Goal: Information Seeking & Learning: Learn about a topic

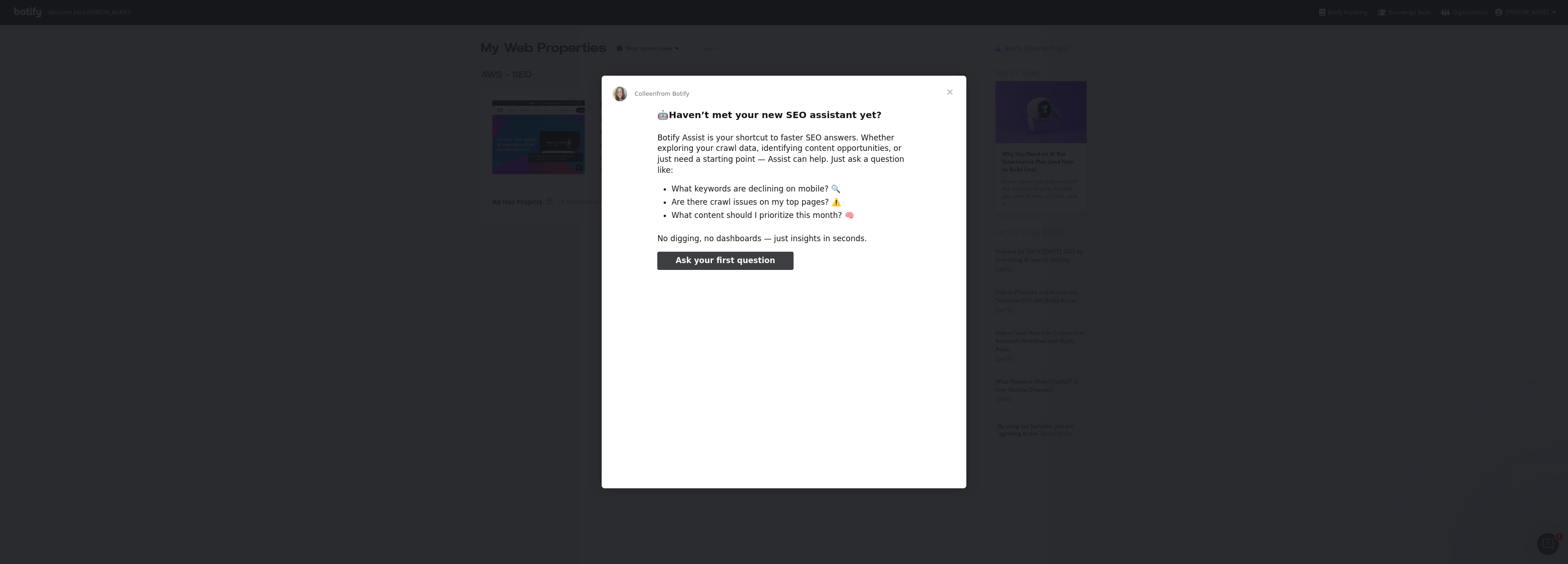
type input "3296666"
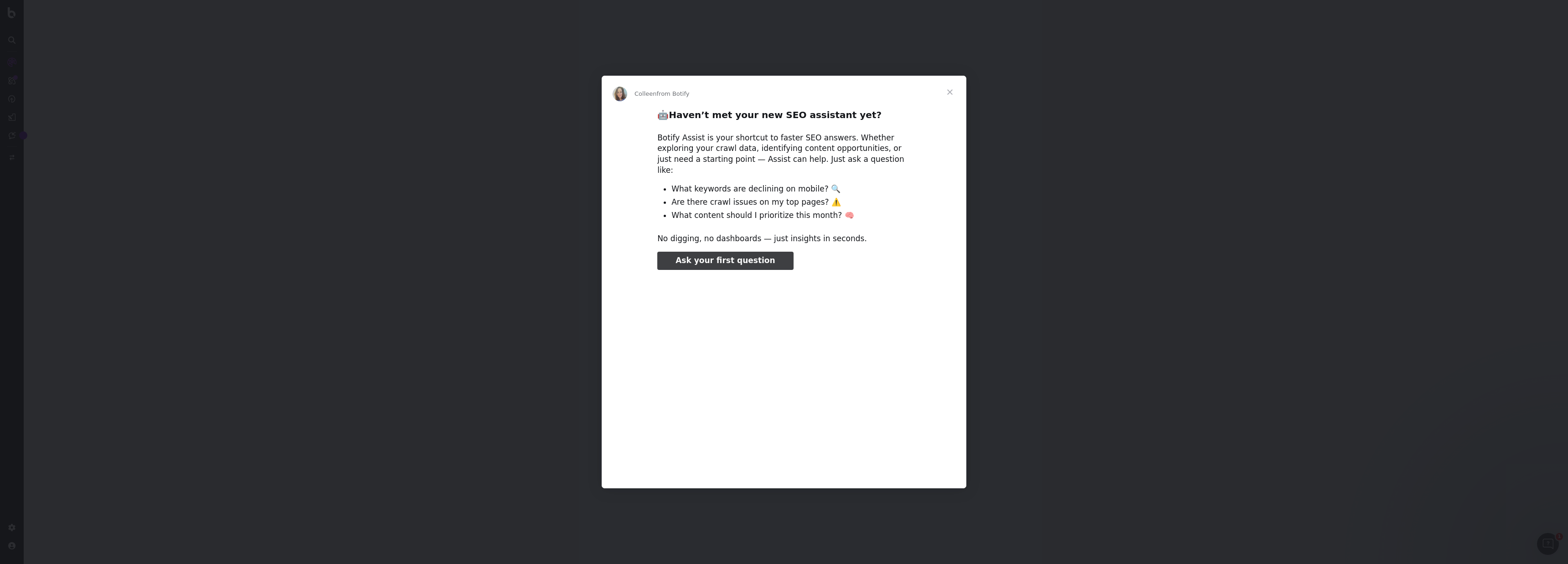
click at [835, 227] on div "🤖 Haven’t met your new SEO assistant yet? Botify Assist is your shortcut to fas…" at bounding box center [784, 295] width 365 height 372
type input "418549"
click at [950, 100] on span "Close" at bounding box center [950, 92] width 33 height 33
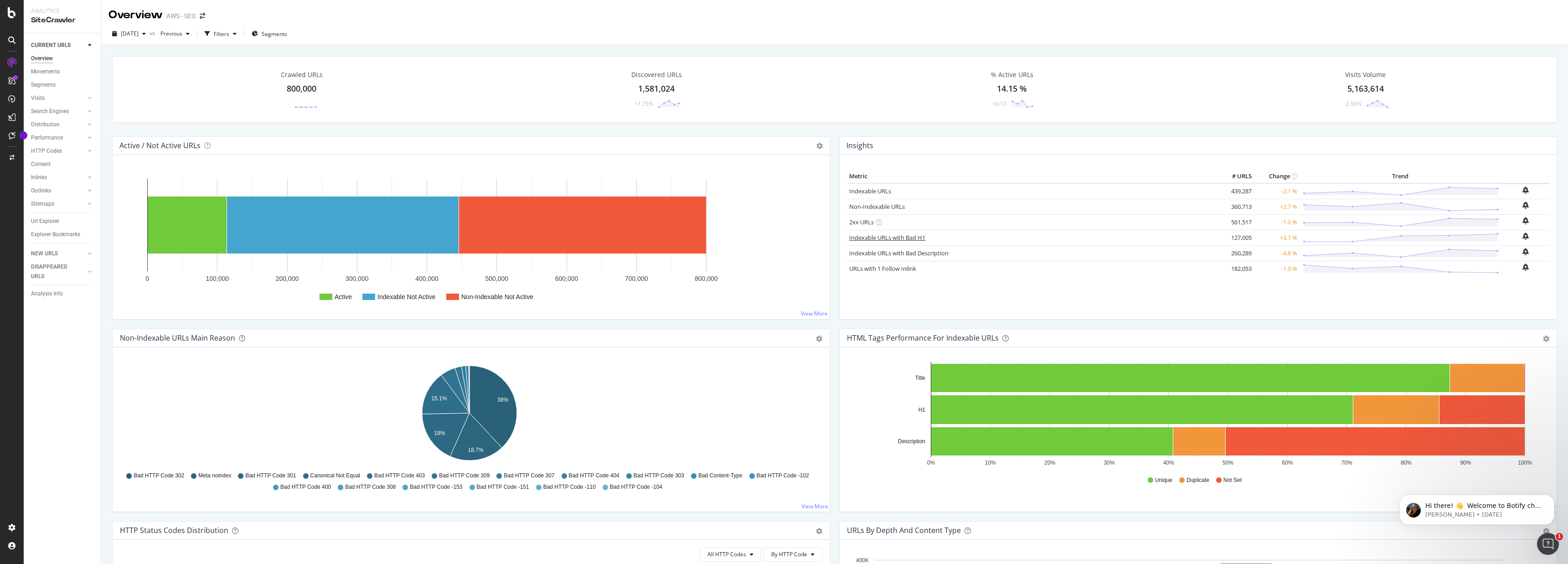
click at [919, 237] on link "Indexable URLs with Bad H1" at bounding box center [888, 237] width 76 height 8
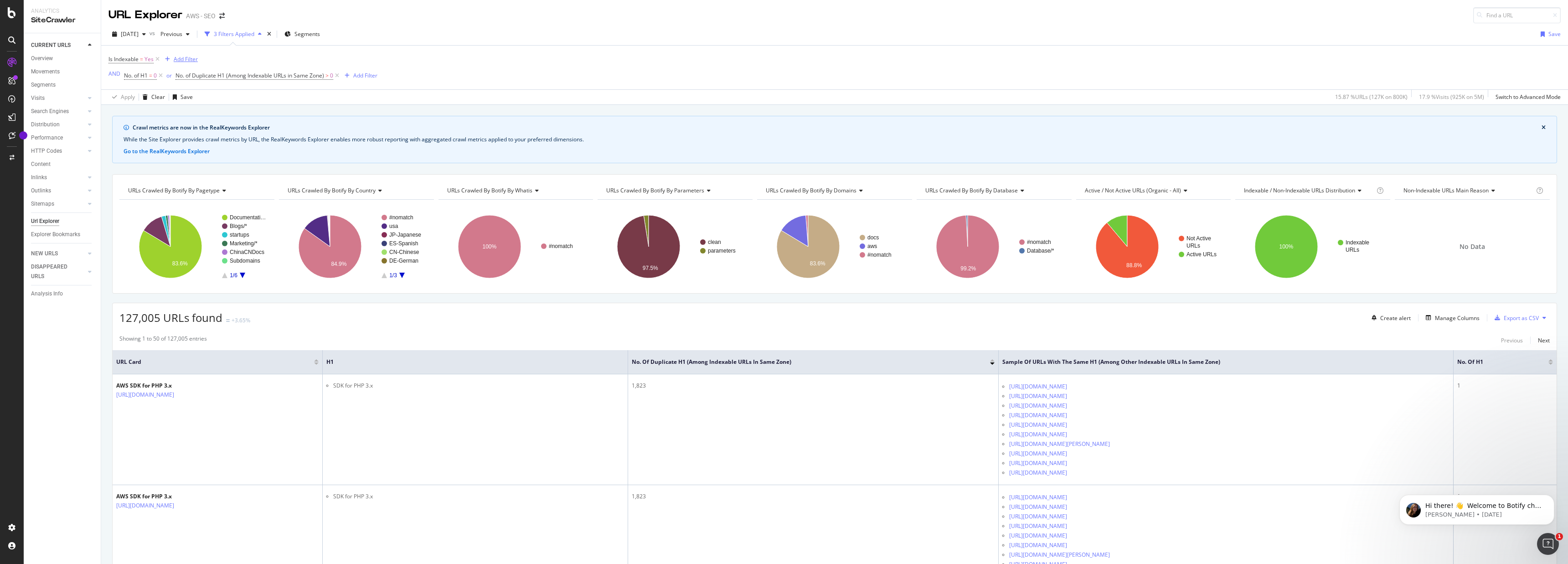
click at [177, 59] on div "Add Filter" at bounding box center [186, 59] width 24 height 8
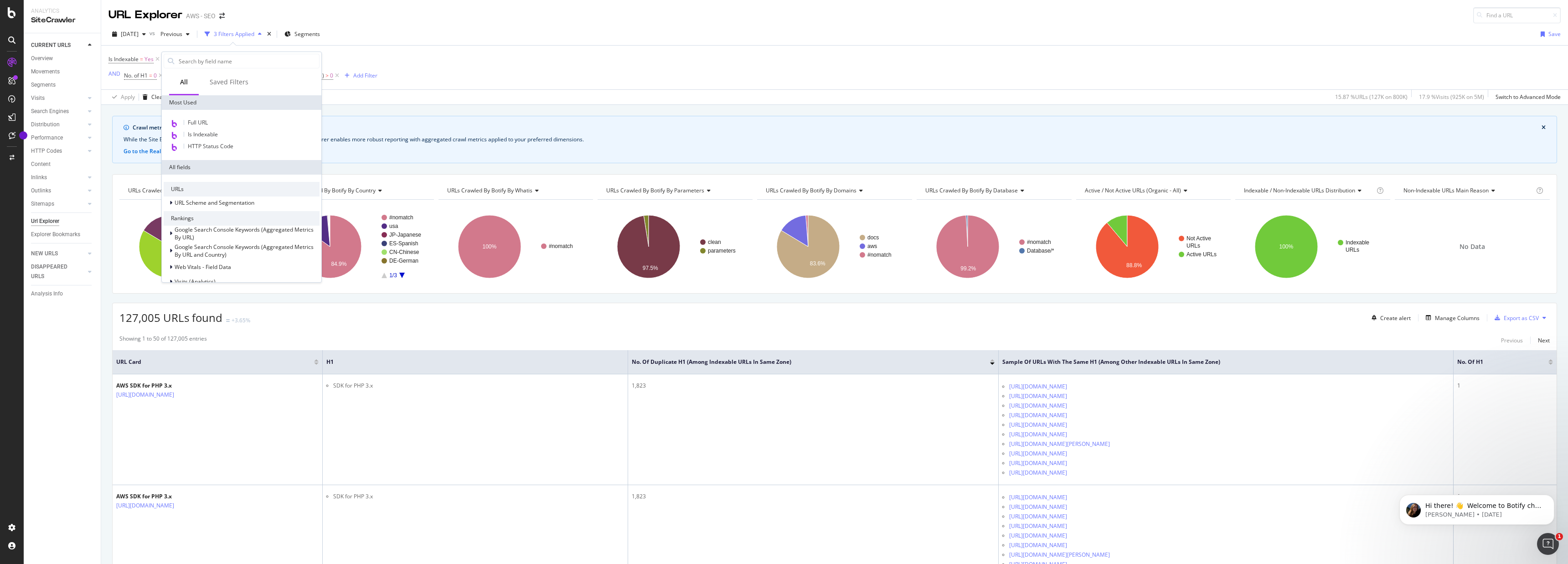
click at [493, 52] on div "Is Indexable = Yes Add Filter AND No. of H1 = 0 or No. of Duplicate H1 (Among I…" at bounding box center [835, 68] width 1453 height 44
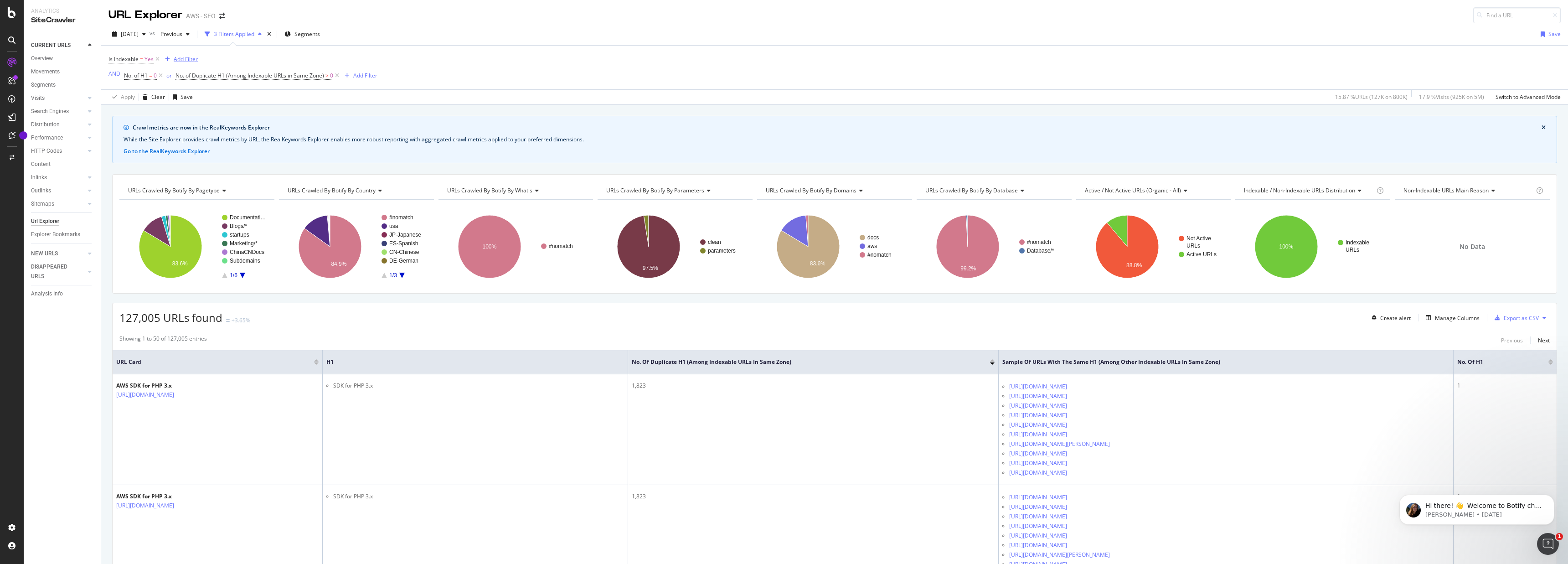
click at [184, 61] on div "Add Filter" at bounding box center [186, 59] width 24 height 8
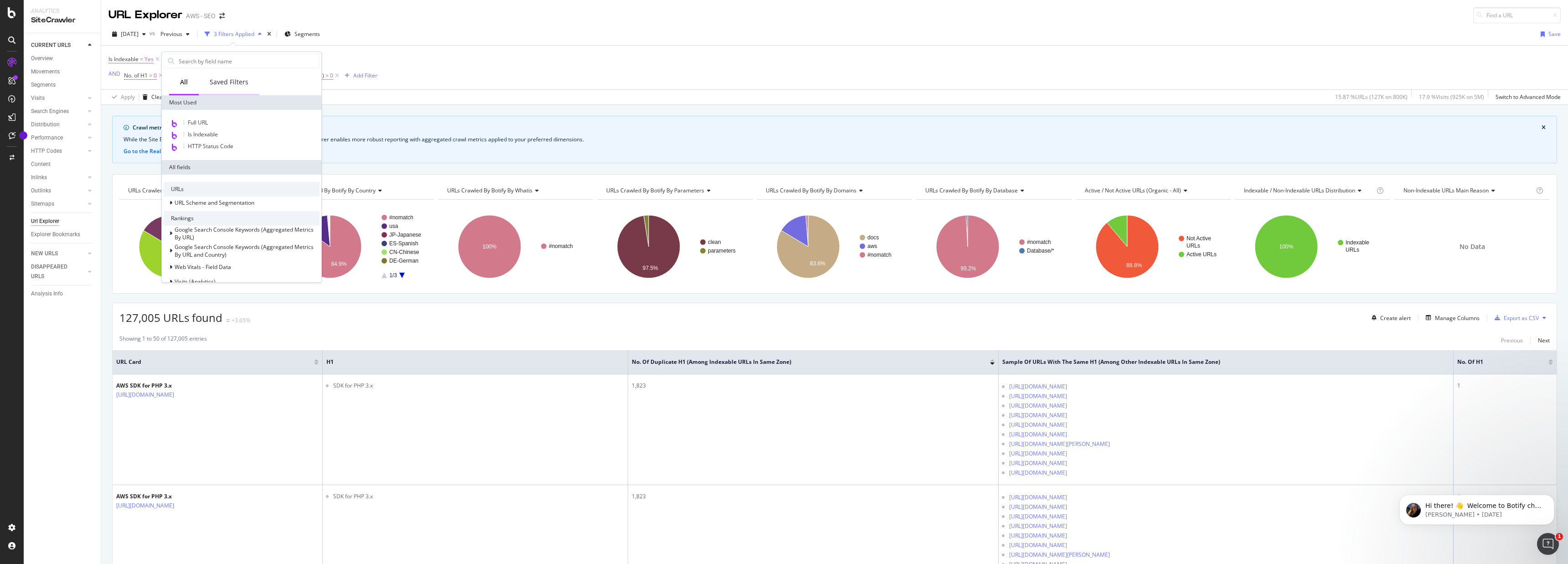
click at [223, 84] on div "Saved Filters" at bounding box center [229, 82] width 39 height 9
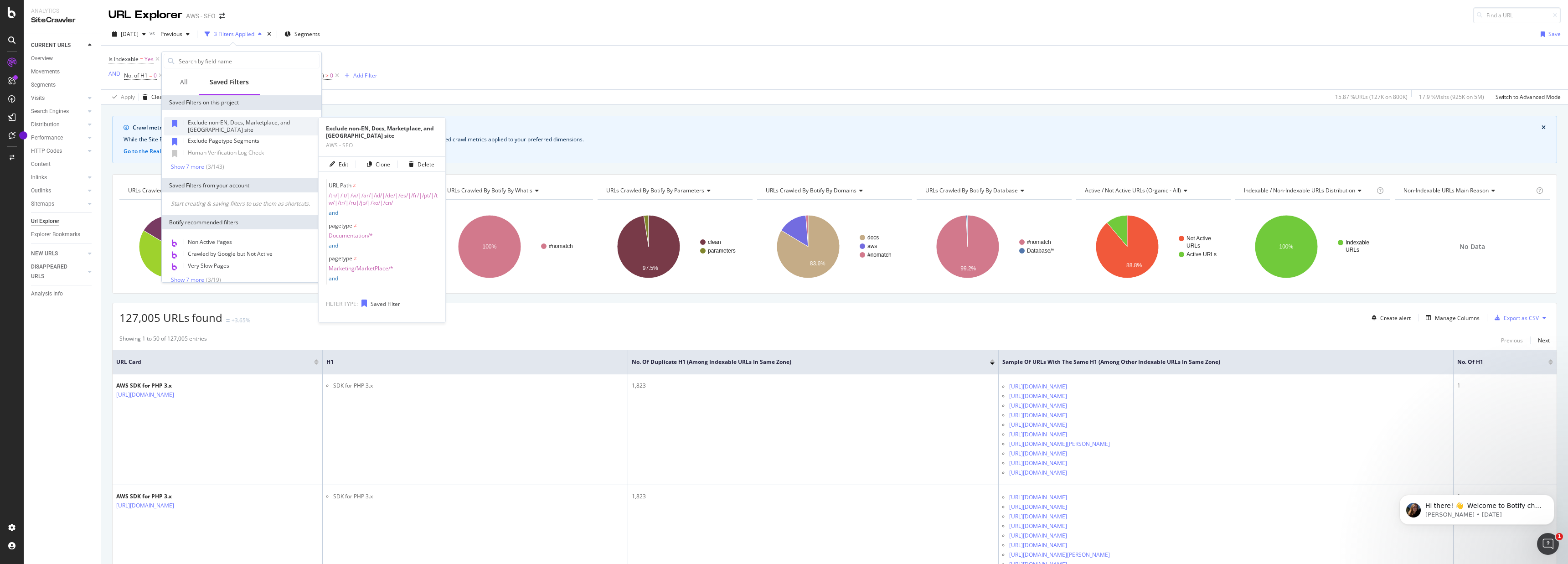
click at [225, 126] on span "Exclude non-EN, Docs, Marketplace, and China site" at bounding box center [239, 126] width 102 height 15
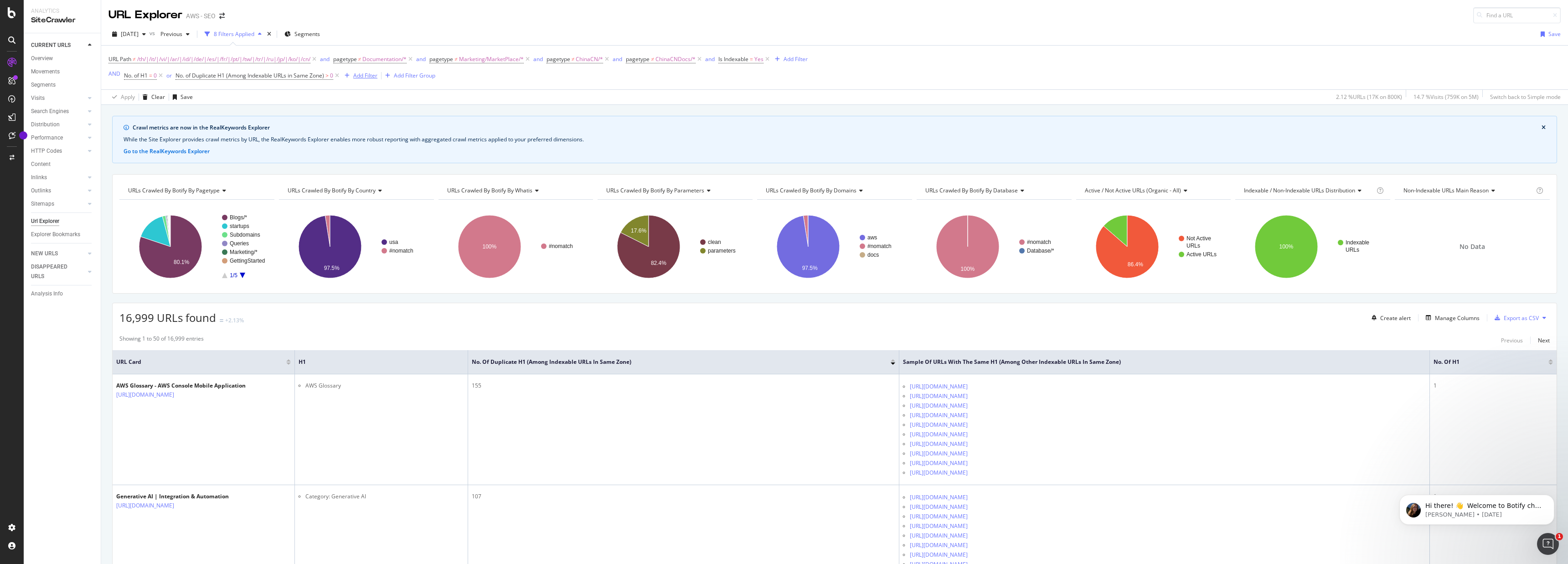
click at [363, 75] on div "Add Filter" at bounding box center [365, 75] width 24 height 8
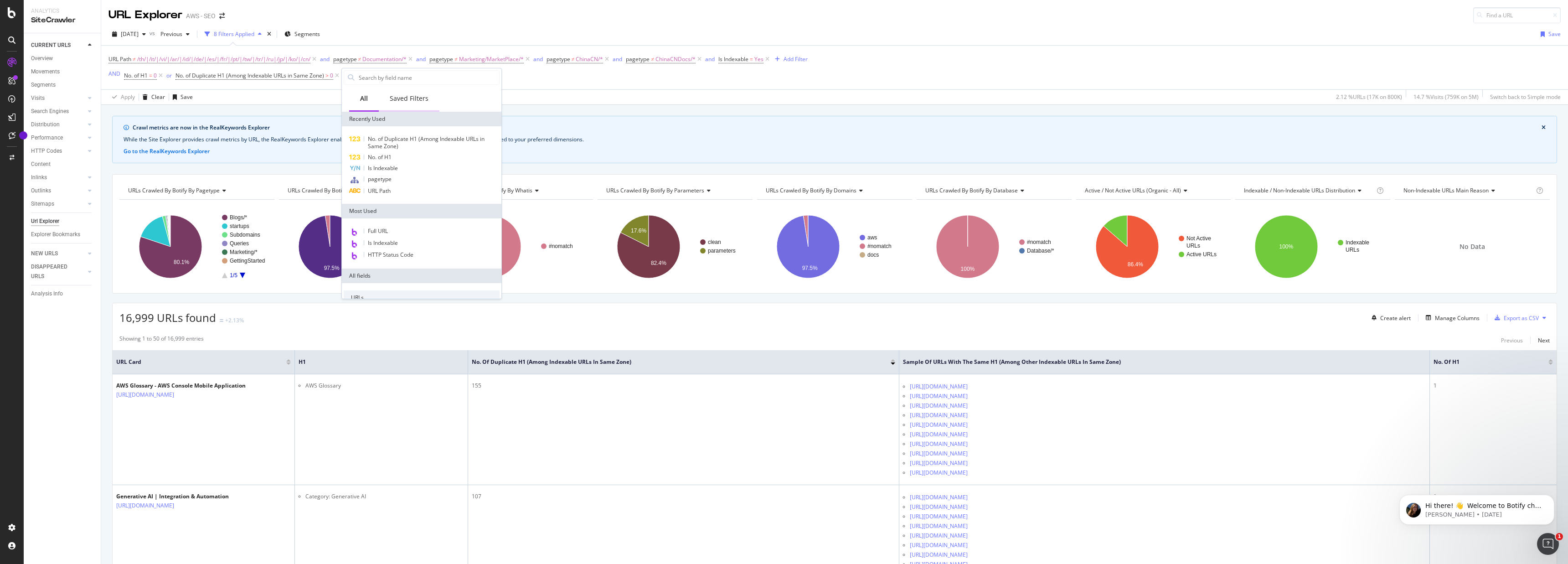
click at [425, 97] on div "Saved Filters" at bounding box center [409, 98] width 39 height 9
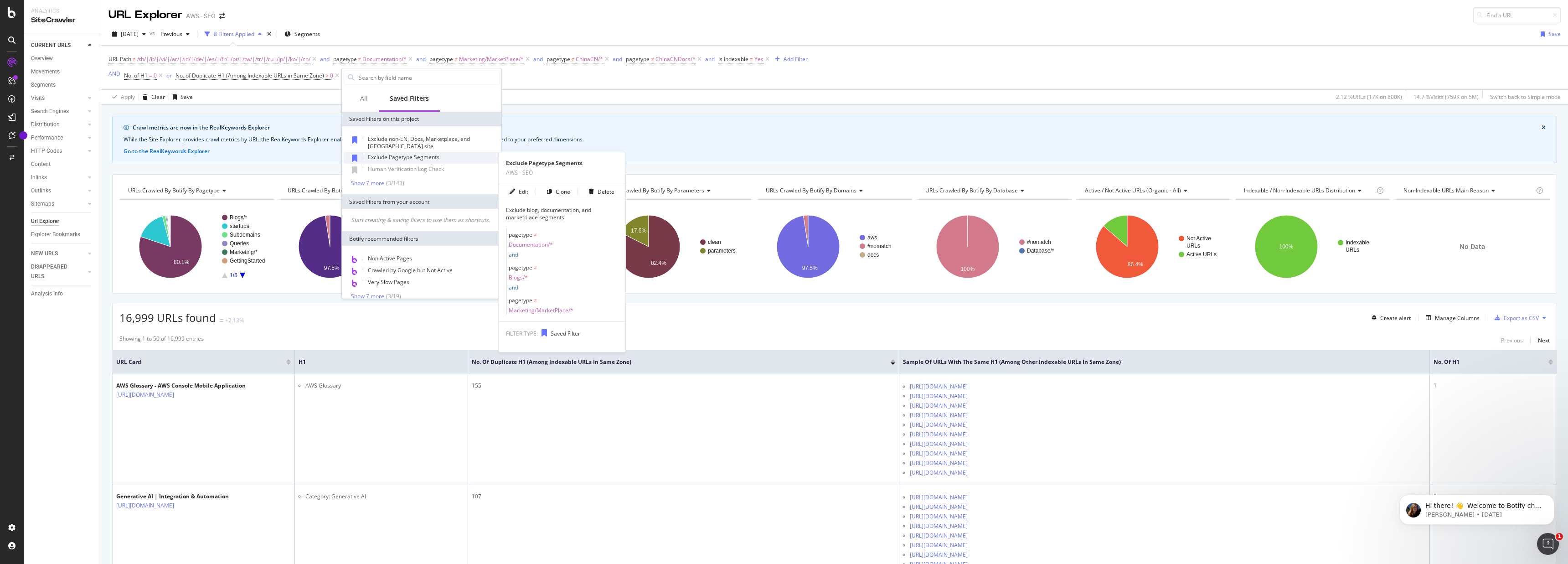
click at [423, 158] on span "Exclude Pagetype Segments" at bounding box center [403, 157] width 71 height 8
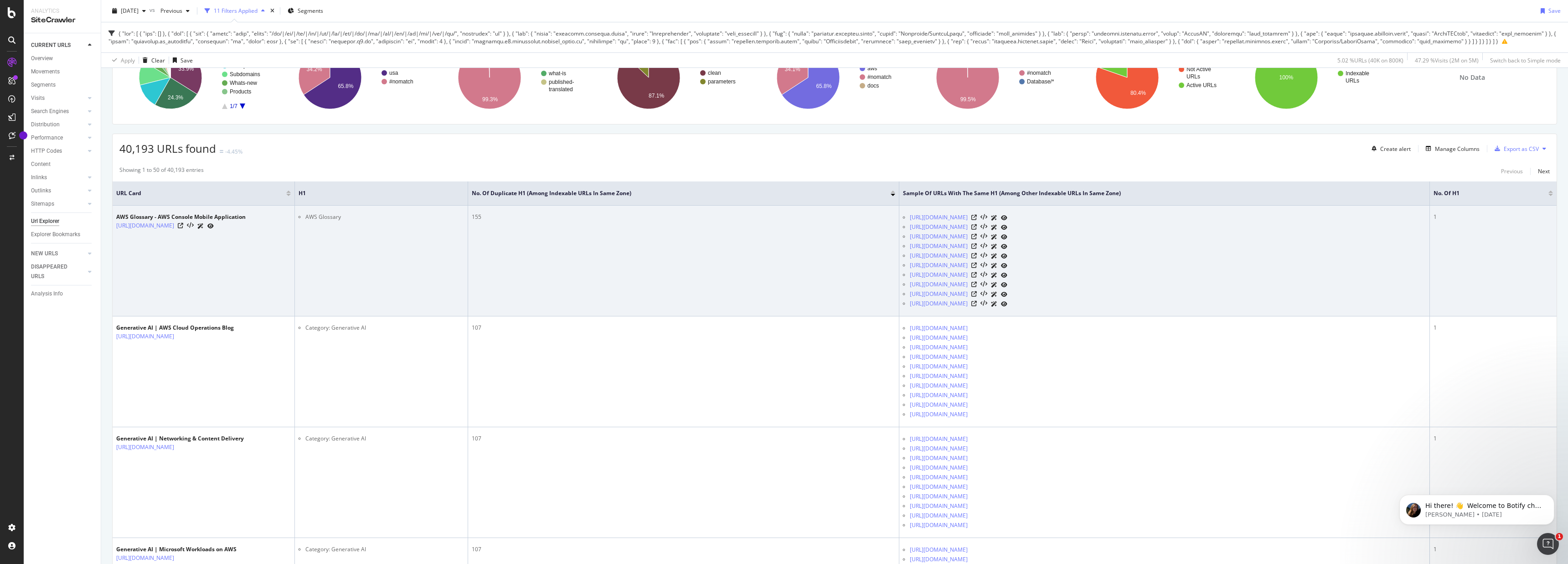
scroll to position [170, 0]
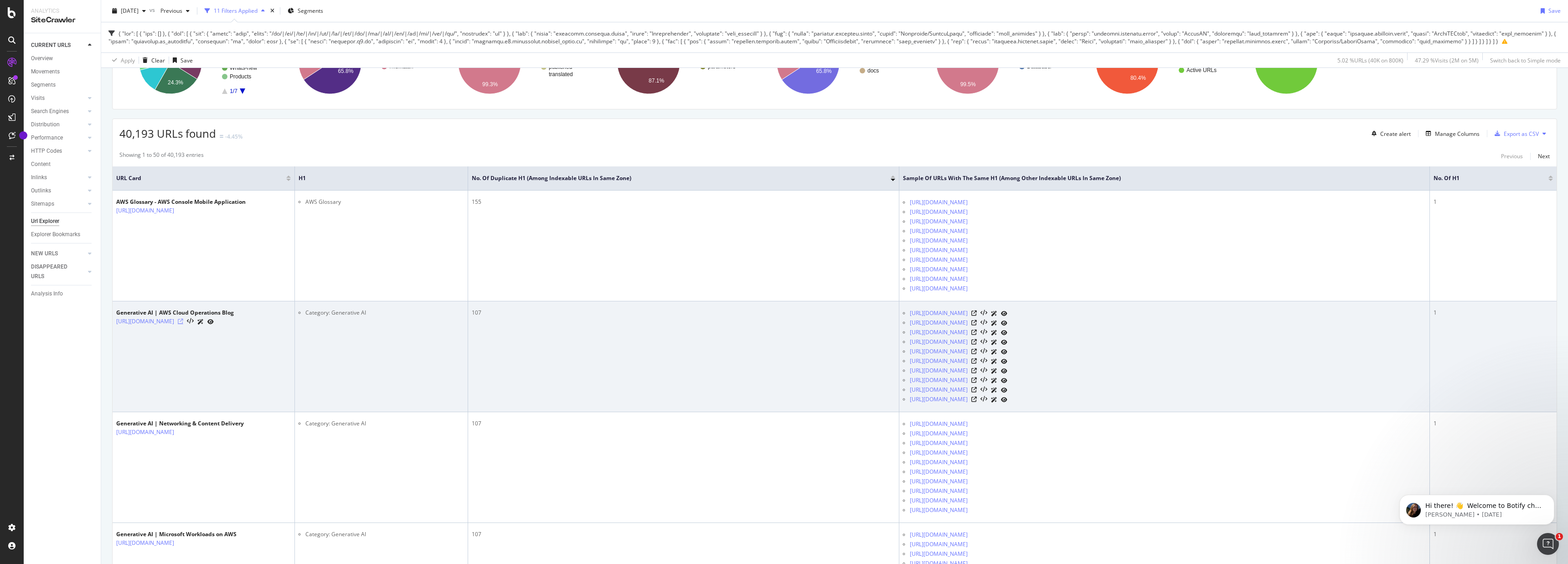
click at [183, 324] on icon at bounding box center [181, 322] width 6 height 6
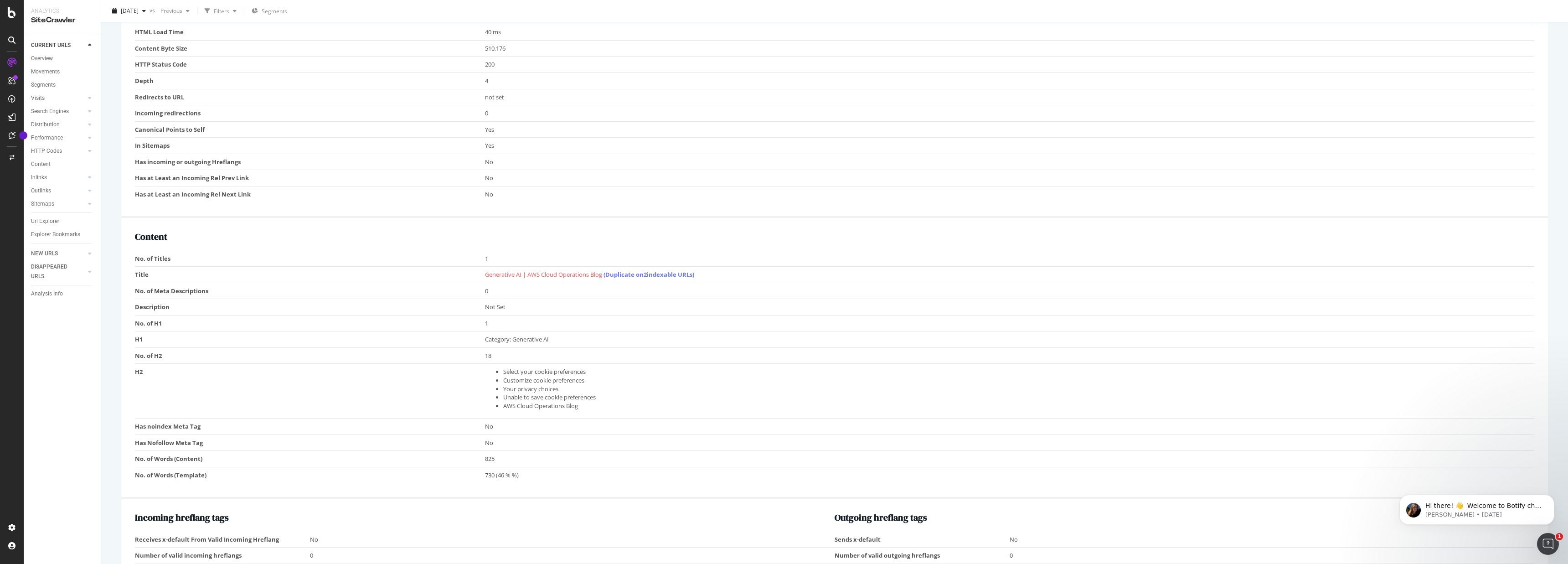
scroll to position [387, 0]
